Goal: Transaction & Acquisition: Purchase product/service

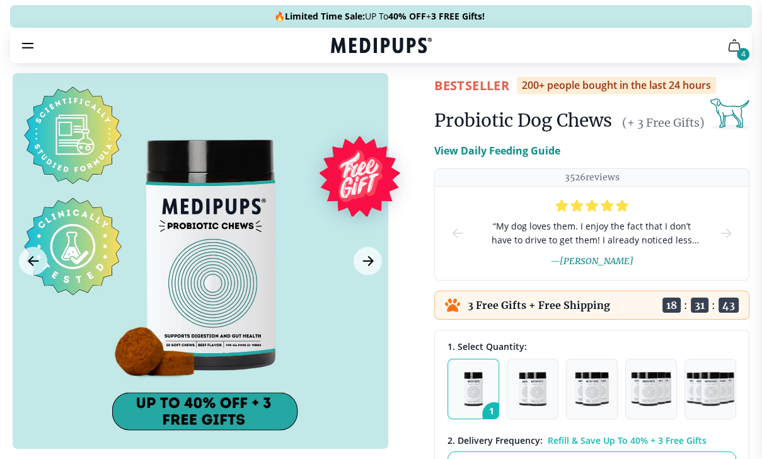
click at [28, 45] on icon "burger-menu" at bounding box center [27, 45] width 15 height 15
click at [370, 264] on icon "Next Image" at bounding box center [367, 261] width 15 height 16
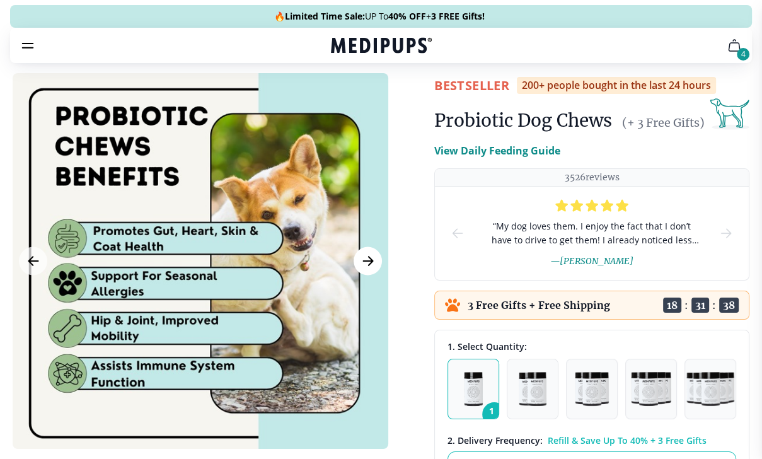
click at [373, 263] on icon "Next Image" at bounding box center [367, 261] width 15 height 16
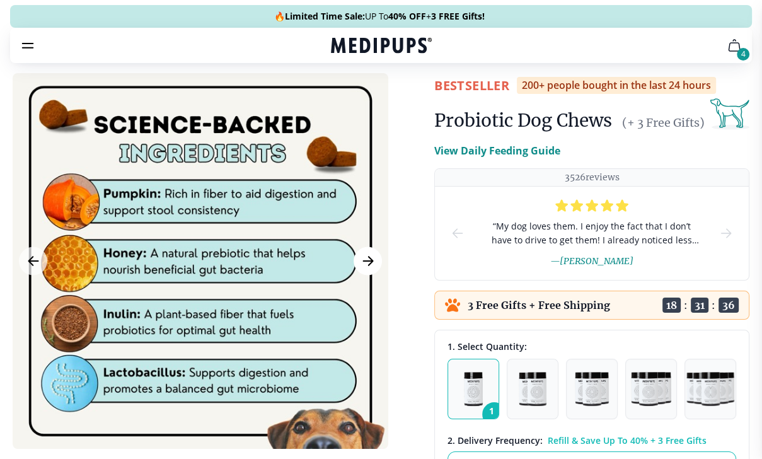
click at [374, 263] on icon "Next Image" at bounding box center [367, 261] width 15 height 16
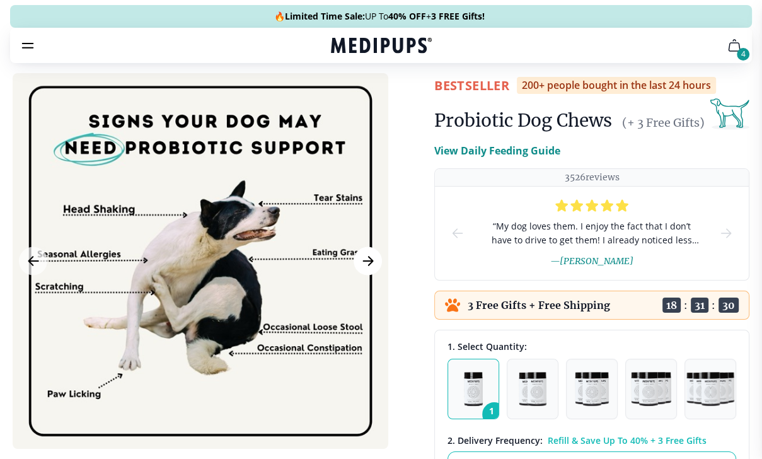
click at [365, 266] on icon "Next Image" at bounding box center [367, 261] width 15 height 16
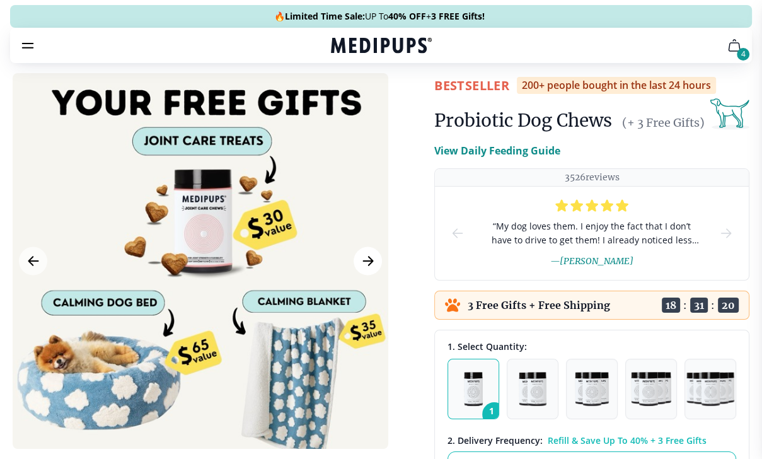
click at [368, 265] on icon "Next Image" at bounding box center [367, 260] width 9 height 9
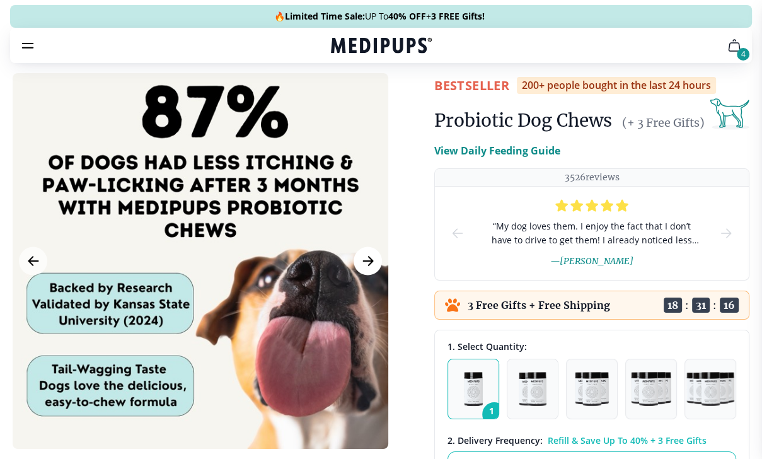
click at [368, 265] on icon "Next Image" at bounding box center [367, 260] width 9 height 9
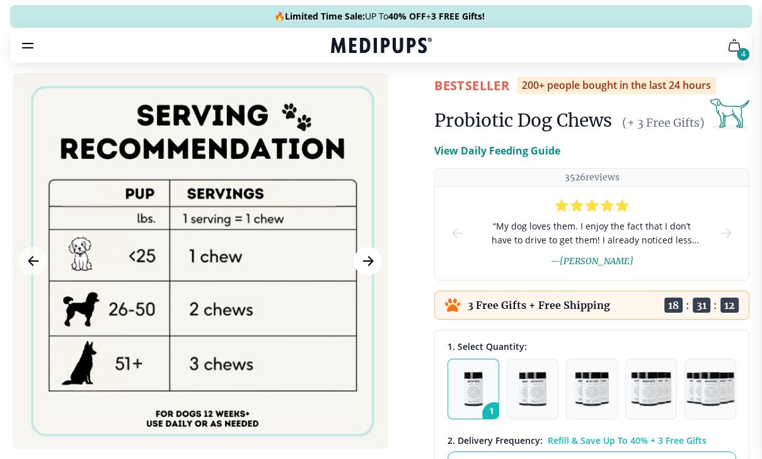
click at [368, 265] on icon "Next Image" at bounding box center [367, 260] width 9 height 9
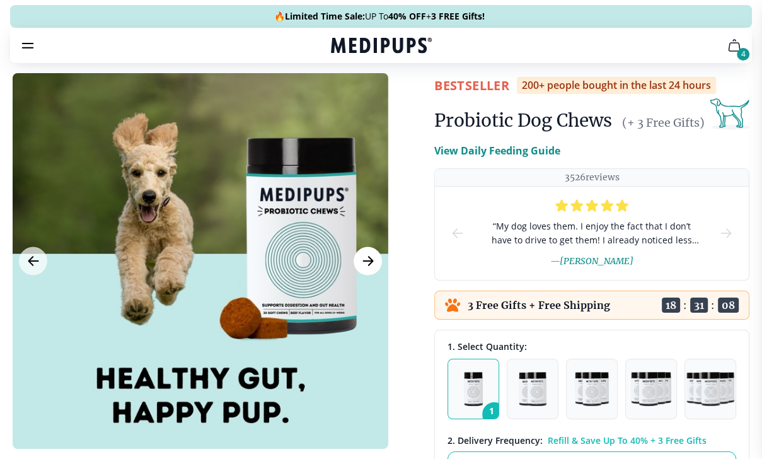
click at [368, 265] on icon "Next Image" at bounding box center [367, 260] width 9 height 9
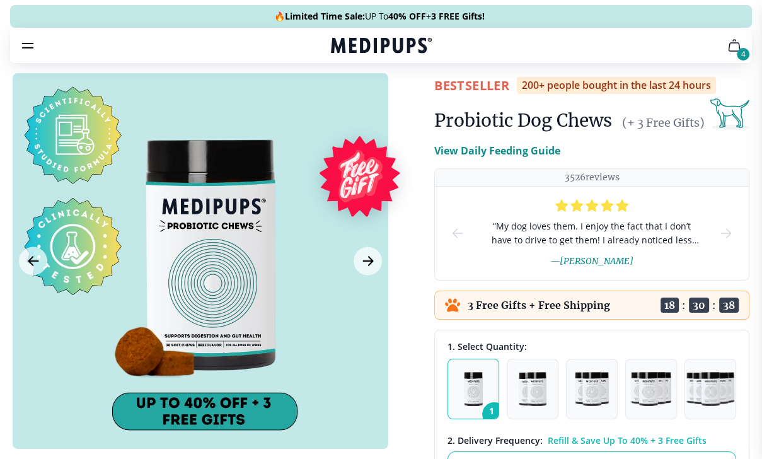
click at [742, 52] on div "4" at bounding box center [742, 54] width 13 height 13
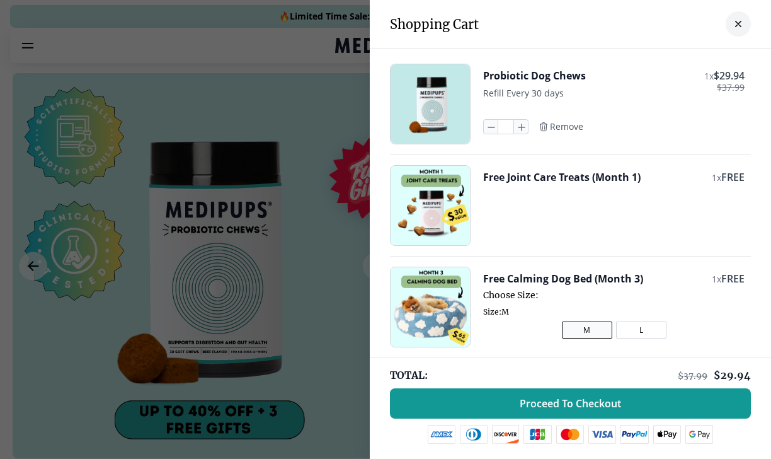
click at [277, 49] on div at bounding box center [385, 229] width 771 height 459
